Goal: Information Seeking & Learning: Understand process/instructions

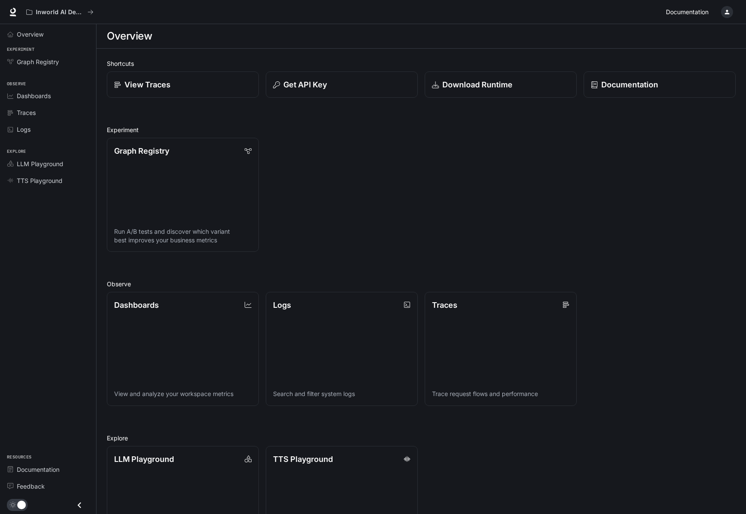
click at [693, 9] on span "Documentation" at bounding box center [687, 12] width 43 height 11
